Goal: Transaction & Acquisition: Subscribe to service/newsletter

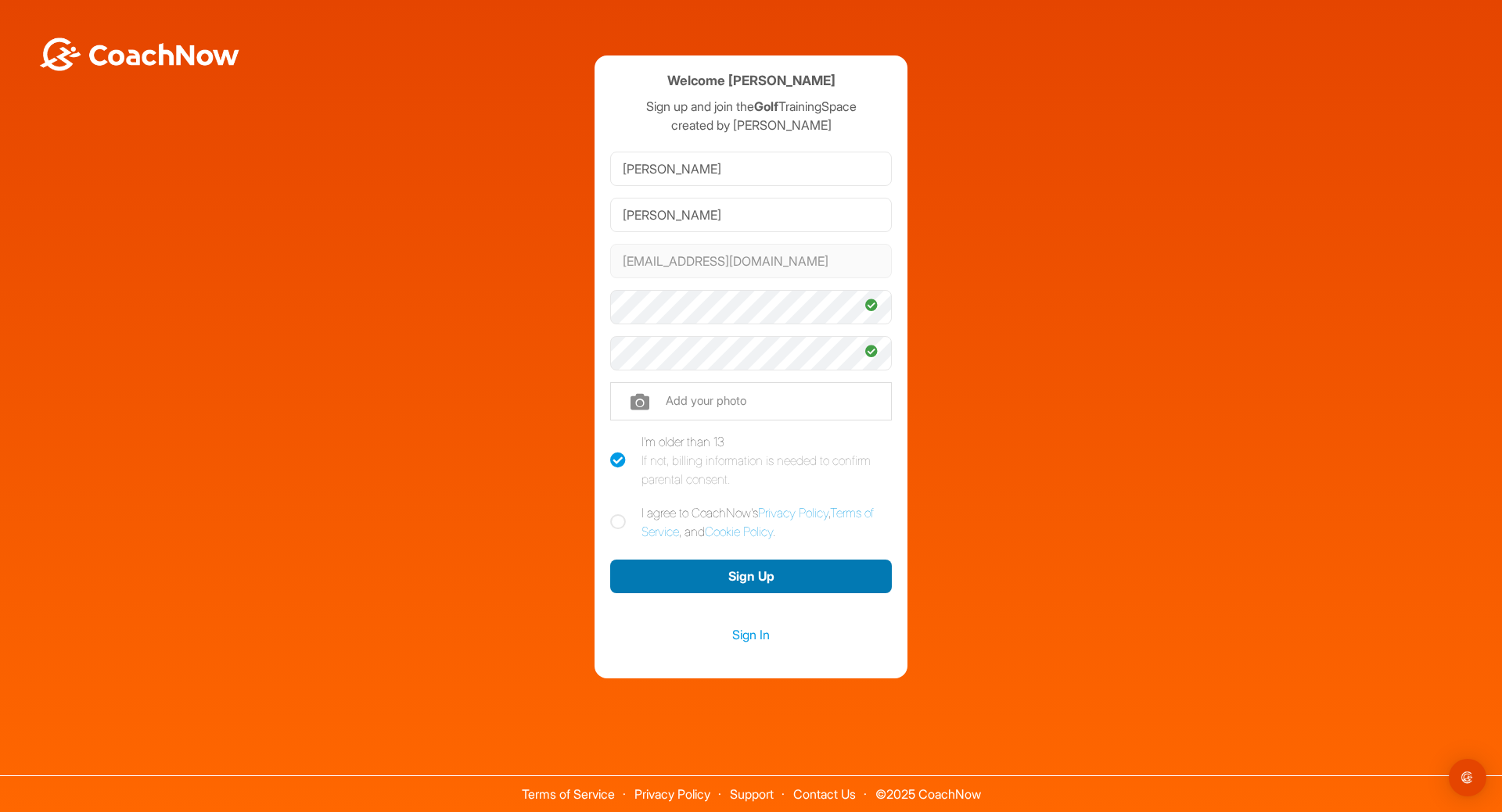
click at [765, 575] on button "Sign Up" at bounding box center [751, 577] width 282 height 34
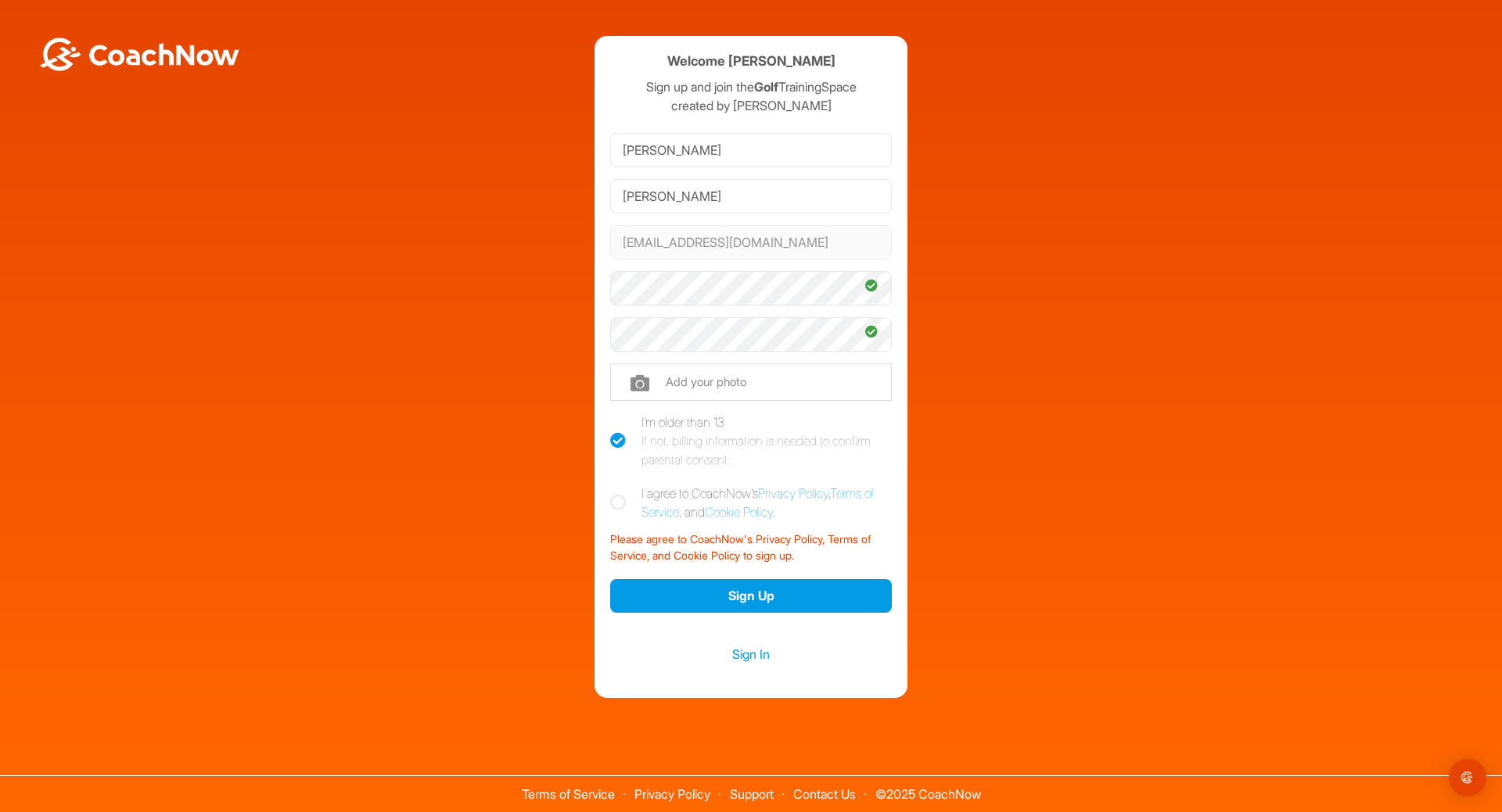
click at [616, 508] on icon at bounding box center [618, 503] width 16 height 16
click at [616, 494] on input "I agree to CoachNow's Privacy Policy , Terms of Service , and Cookie Policy ." at bounding box center [615, 488] width 10 height 10
checkbox input "true"
click at [749, 597] on button "Sign Up" at bounding box center [751, 597] width 282 height 34
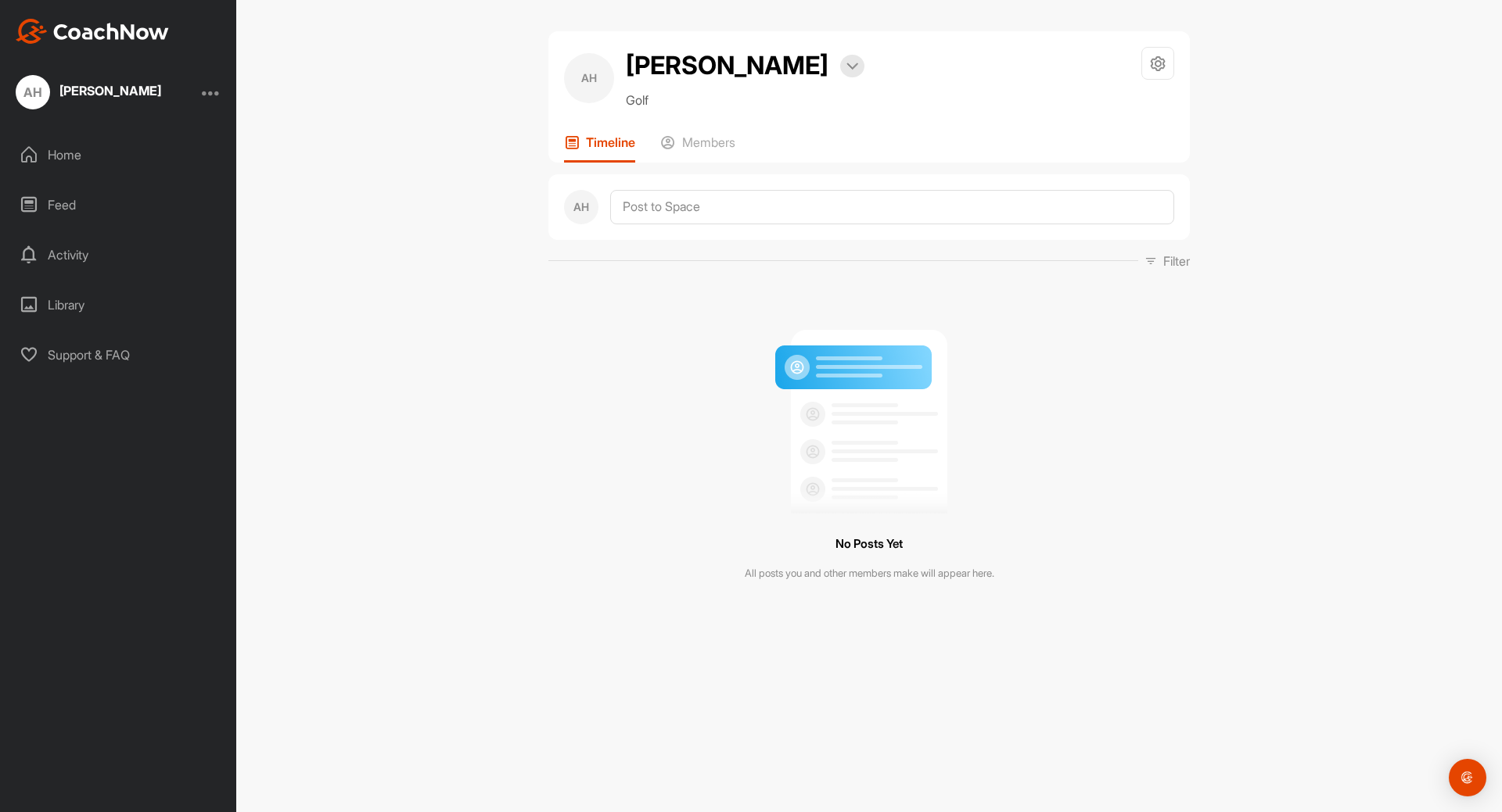
click at [77, 255] on div "Activity" at bounding box center [119, 255] width 221 height 39
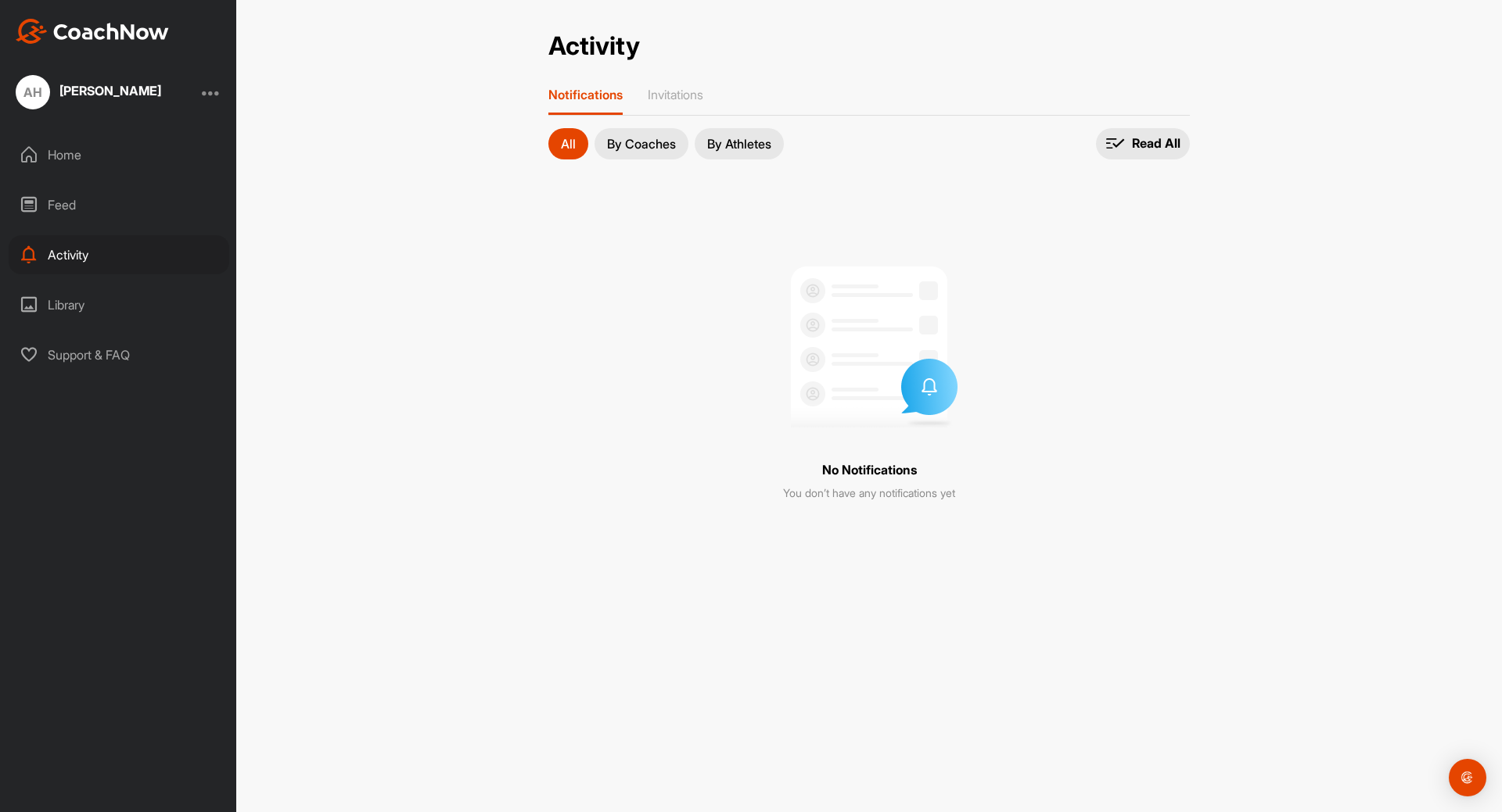
click at [69, 197] on div "Feed" at bounding box center [119, 205] width 221 height 39
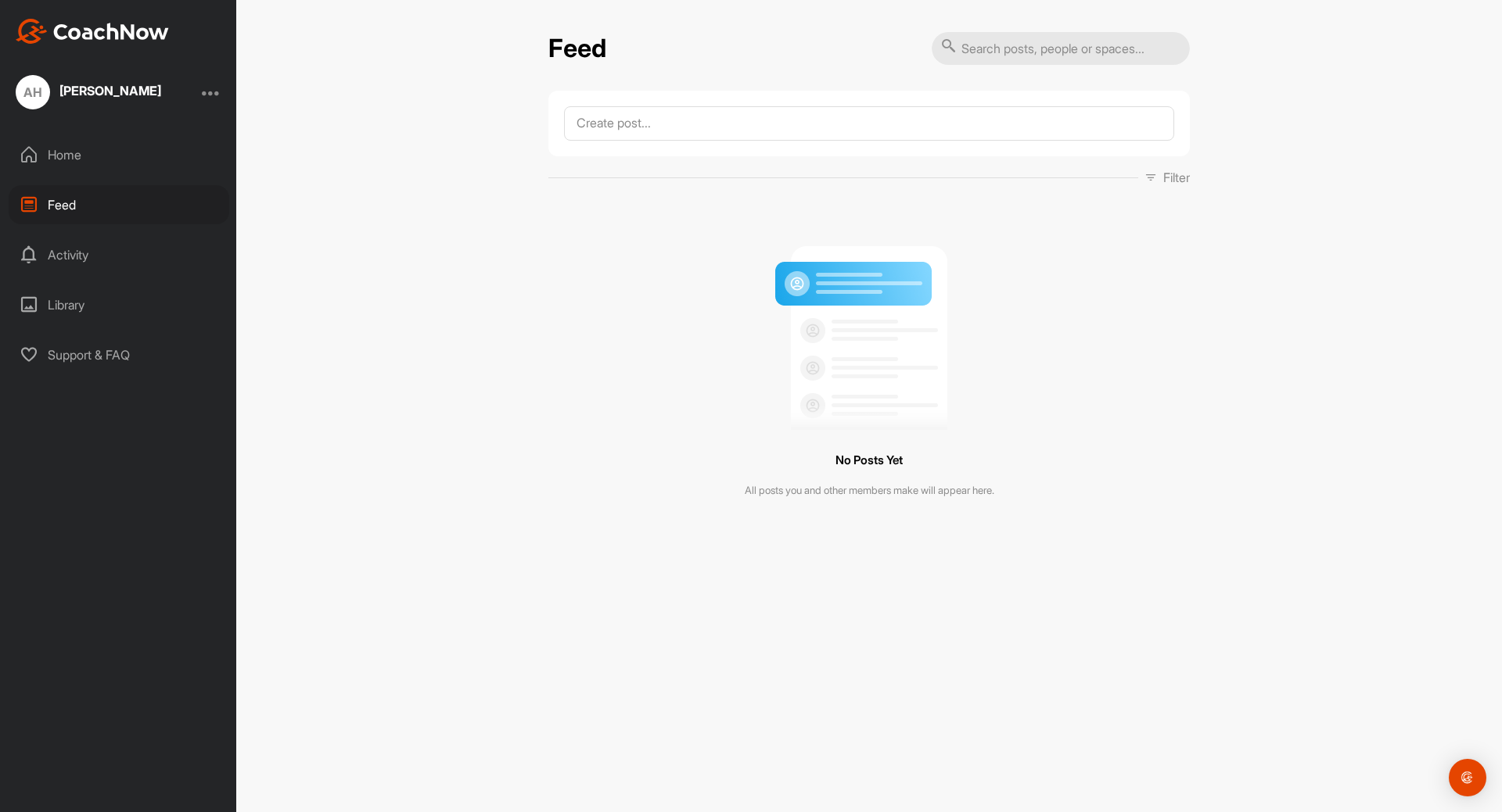
click at [76, 310] on div "Library" at bounding box center [119, 304] width 221 height 39
